Goal: Entertainment & Leisure: Consume media (video, audio)

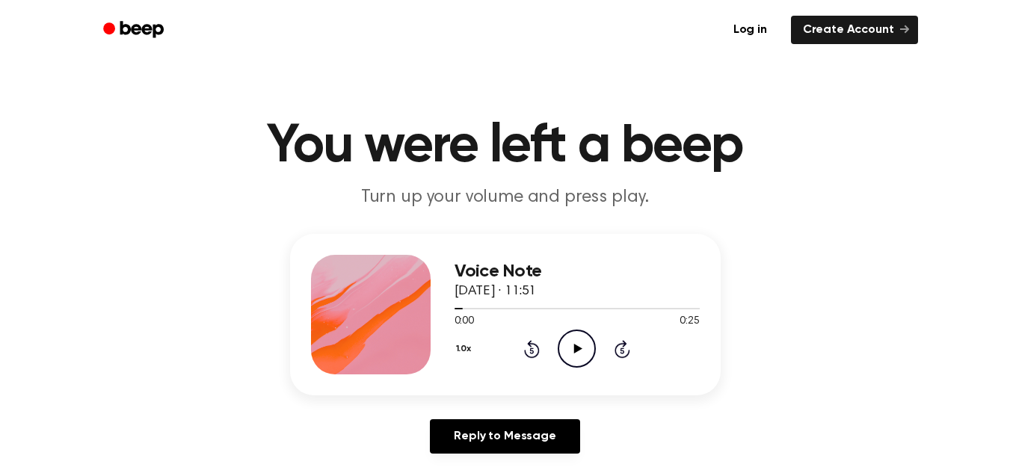
click at [577, 338] on icon "Play Audio" at bounding box center [577, 349] width 38 height 38
click at [577, 338] on icon "Pause Audio" at bounding box center [577, 349] width 38 height 38
click at [577, 344] on icon "Play Audio" at bounding box center [577, 349] width 38 height 38
click at [577, 348] on icon "Pause Audio" at bounding box center [577, 349] width 38 height 38
drag, startPoint x: 477, startPoint y: 310, endPoint x: 455, endPoint y: 310, distance: 22.4
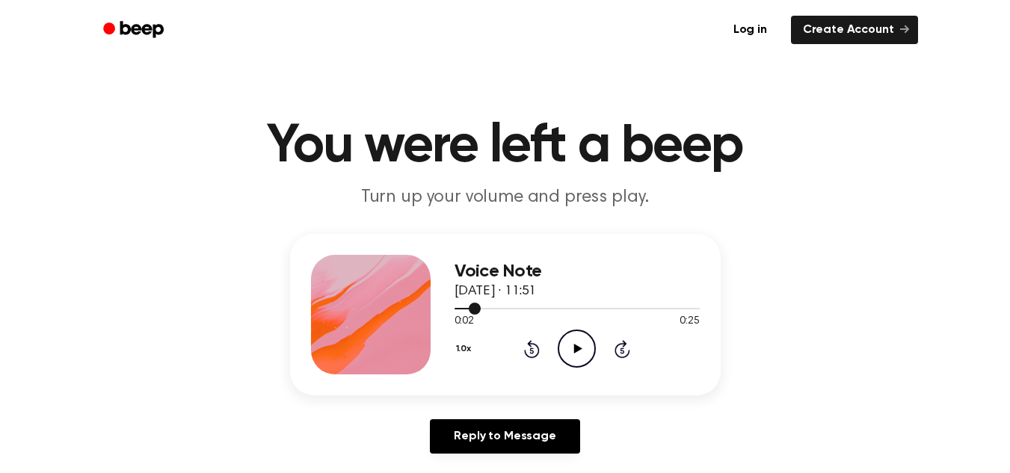
click at [455, 310] on div at bounding box center [577, 308] width 245 height 12
click at [579, 342] on icon "Play Audio" at bounding box center [577, 349] width 38 height 38
click at [574, 348] on icon at bounding box center [578, 349] width 8 height 10
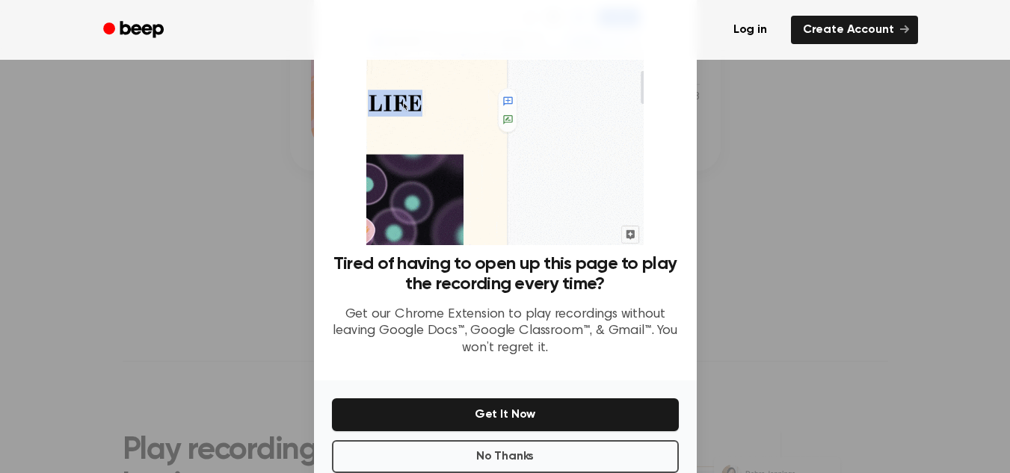
scroll to position [71, 0]
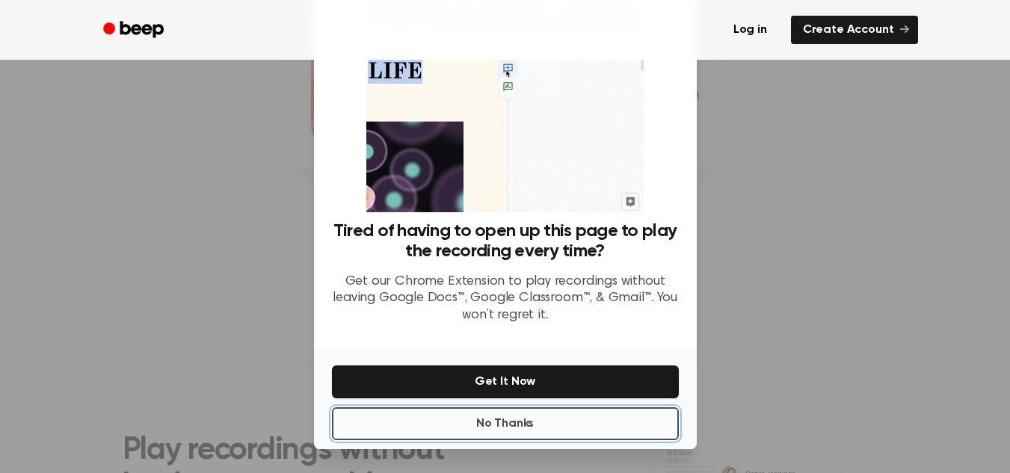
click at [513, 427] on button "No Thanks" at bounding box center [505, 424] width 347 height 33
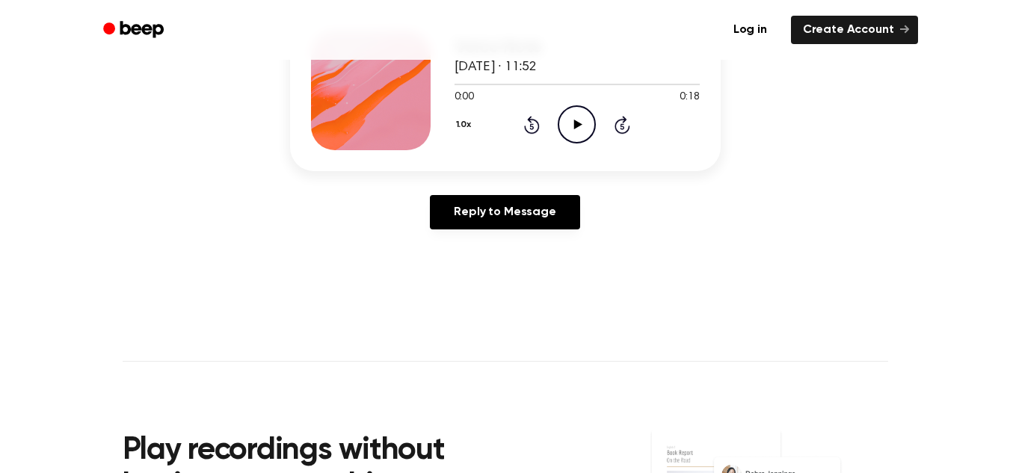
click at [573, 115] on icon "Play Audio" at bounding box center [577, 124] width 38 height 38
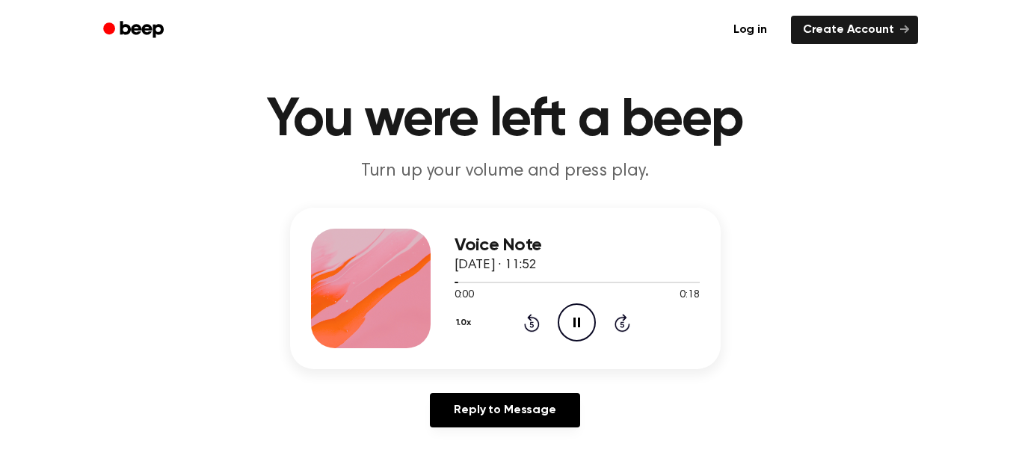
scroll to position [0, 0]
